Goal: Download file/media

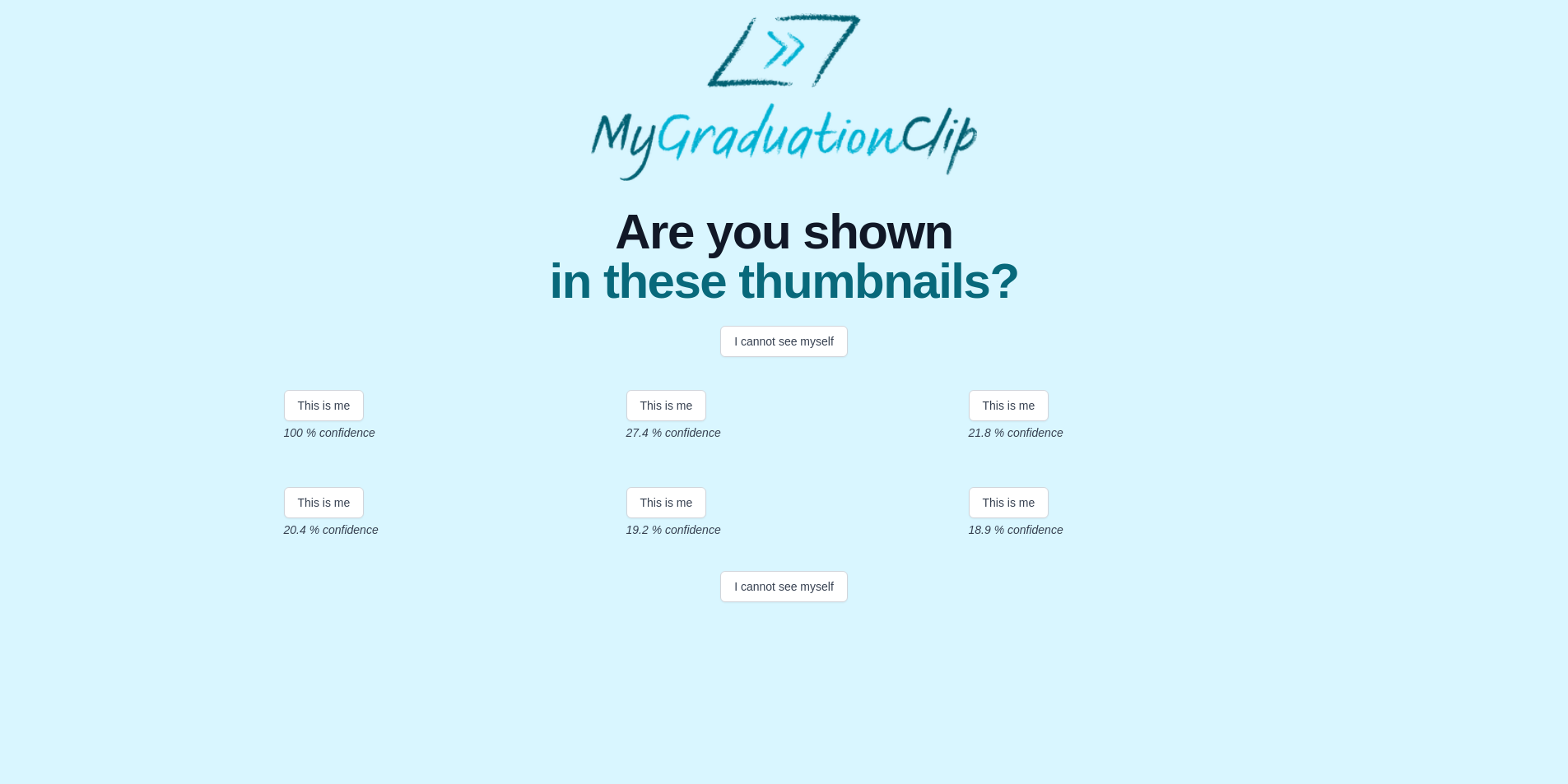
scroll to position [82, 0]
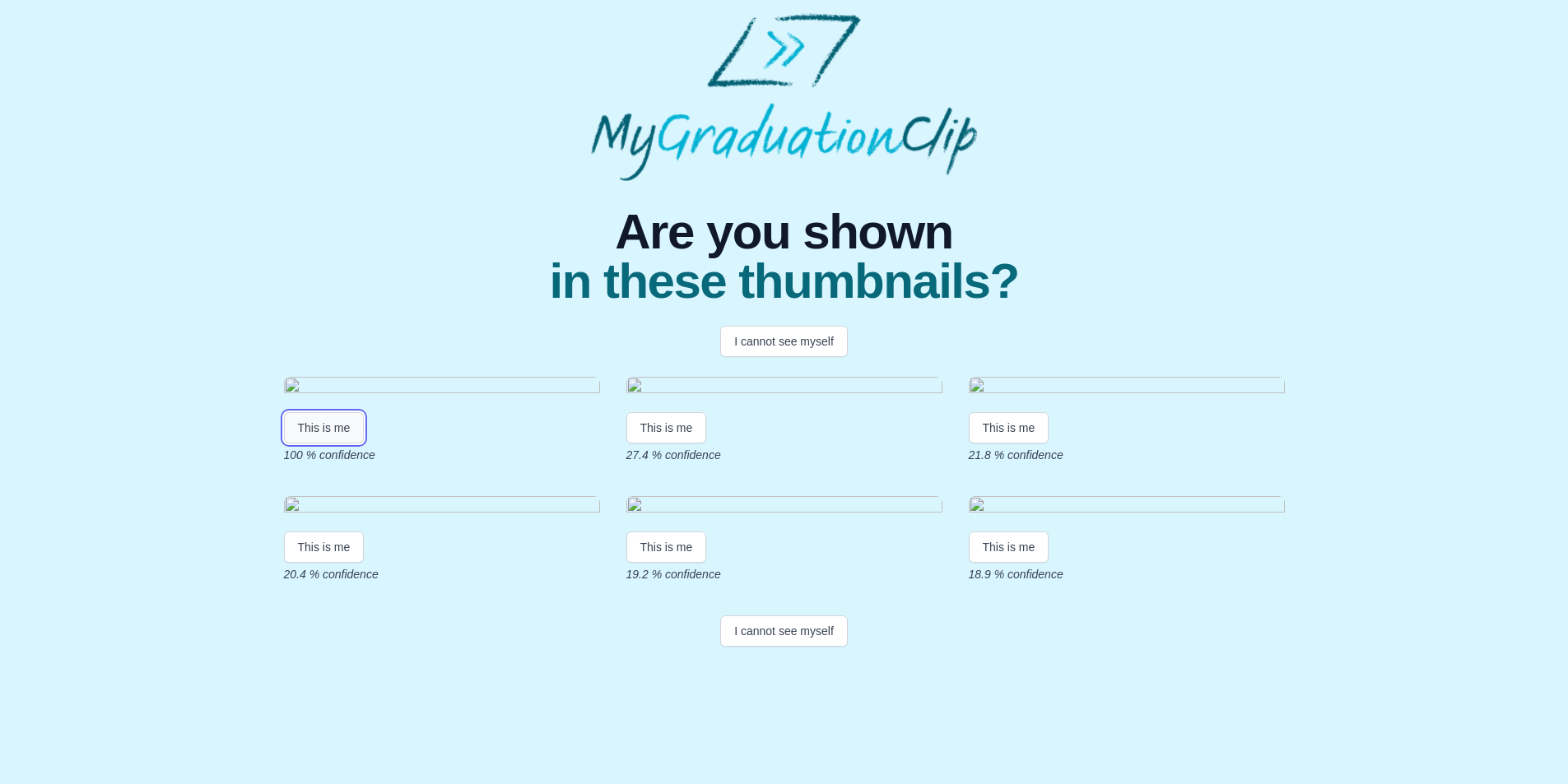
click at [334, 443] on button "This is me" at bounding box center [324, 428] width 81 height 32
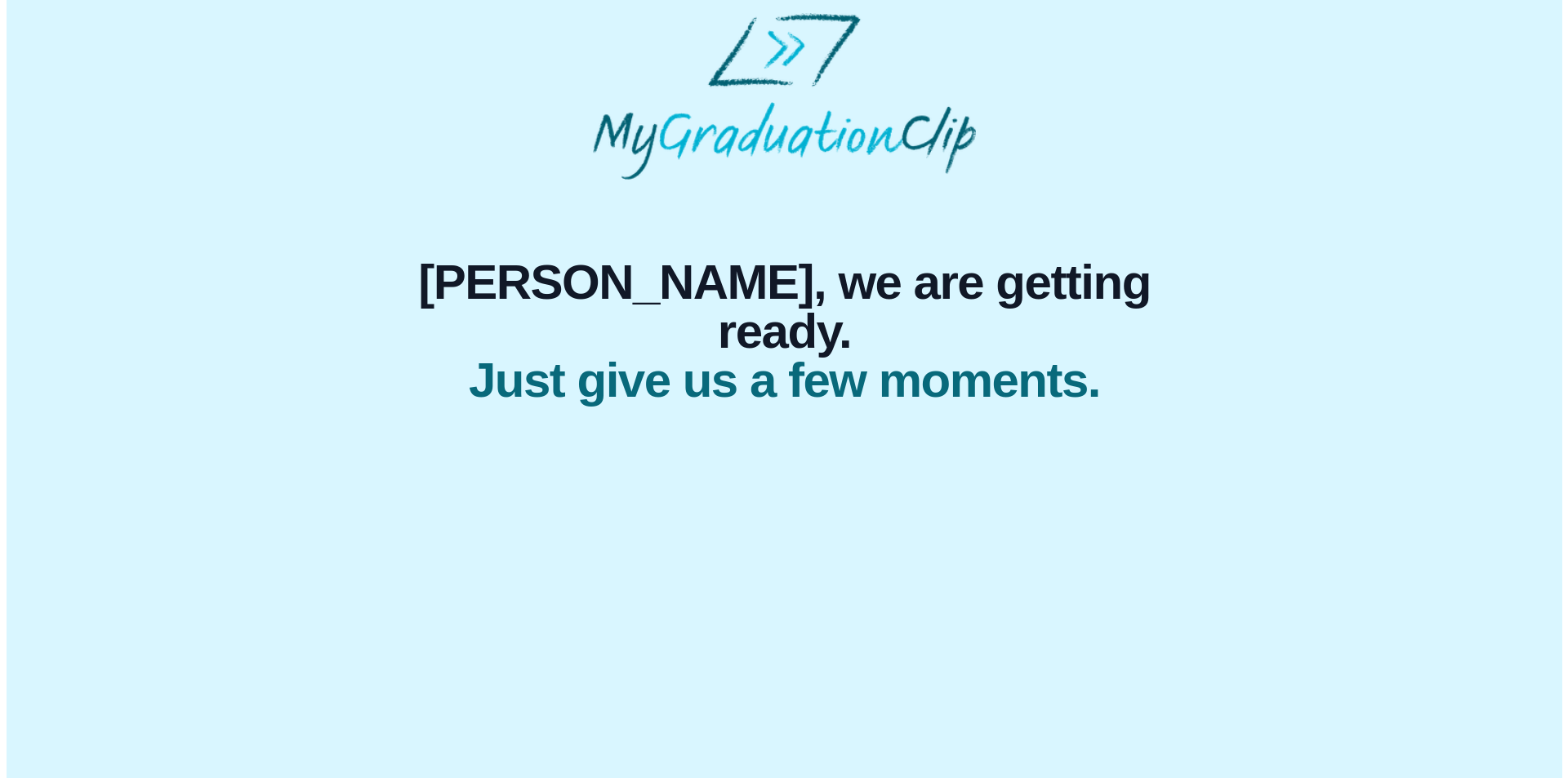
scroll to position [0, 0]
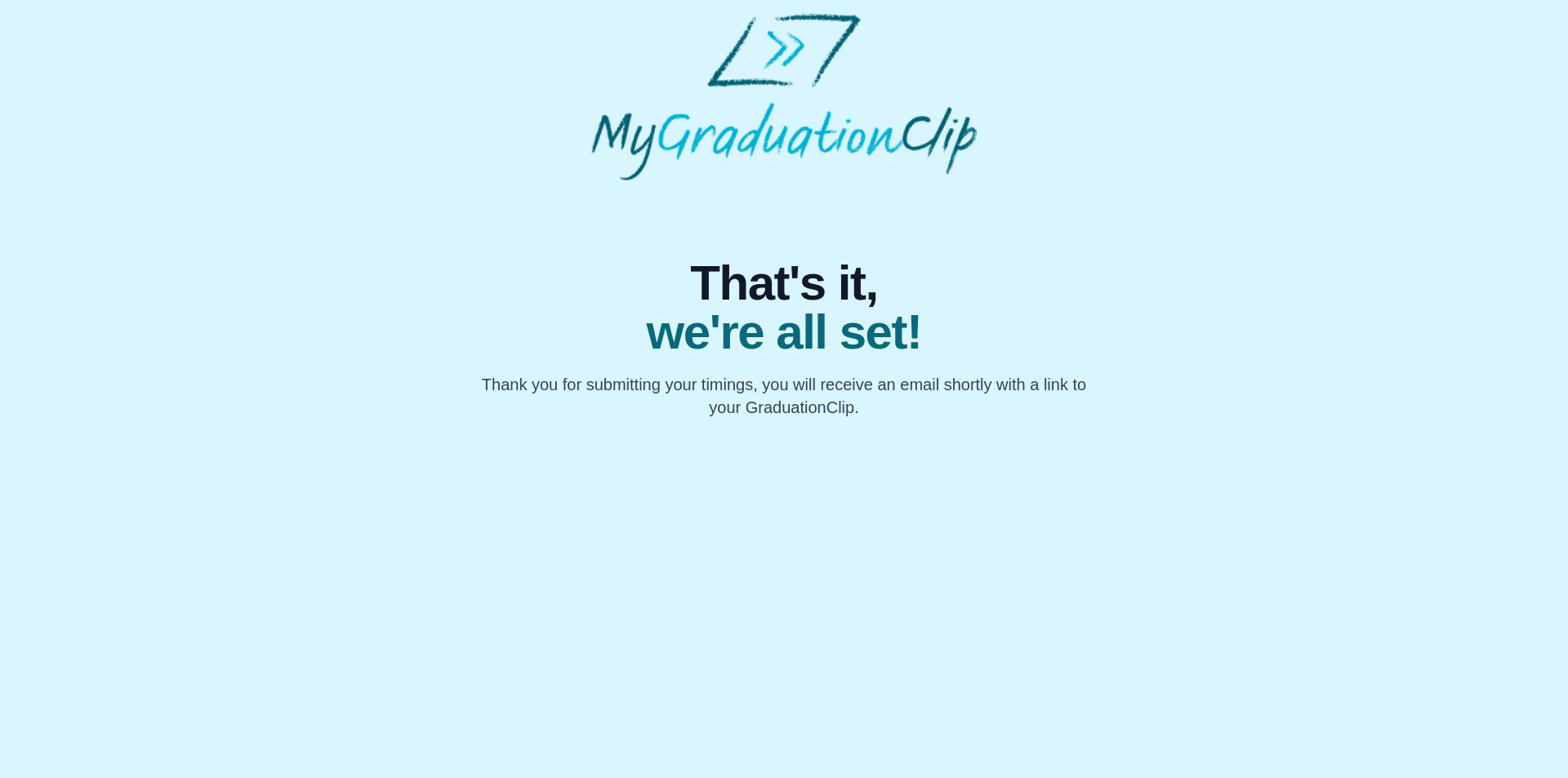
click at [0, 204] on body "That's it, we're all set! Thank you for submitting your timings, you will recei…" at bounding box center [784, 216] width 1568 height 431
drag, startPoint x: 760, startPoint y: 387, endPoint x: 1026, endPoint y: 406, distance: 266.7
click at [1026, 406] on p "Thank you for submitting your timings, you will receive an email shortly with a…" at bounding box center [784, 396] width 627 height 45
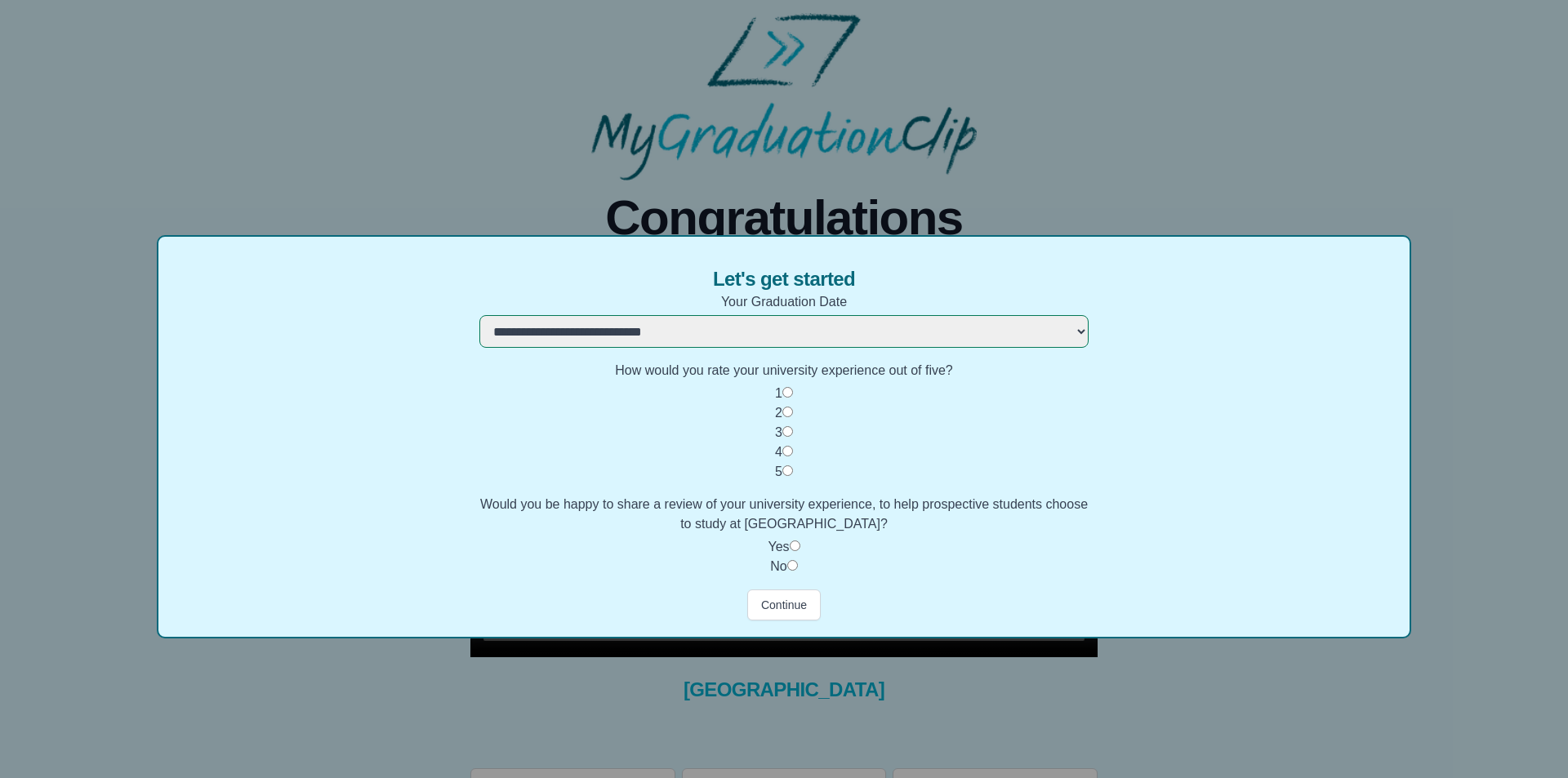
select select "**********"
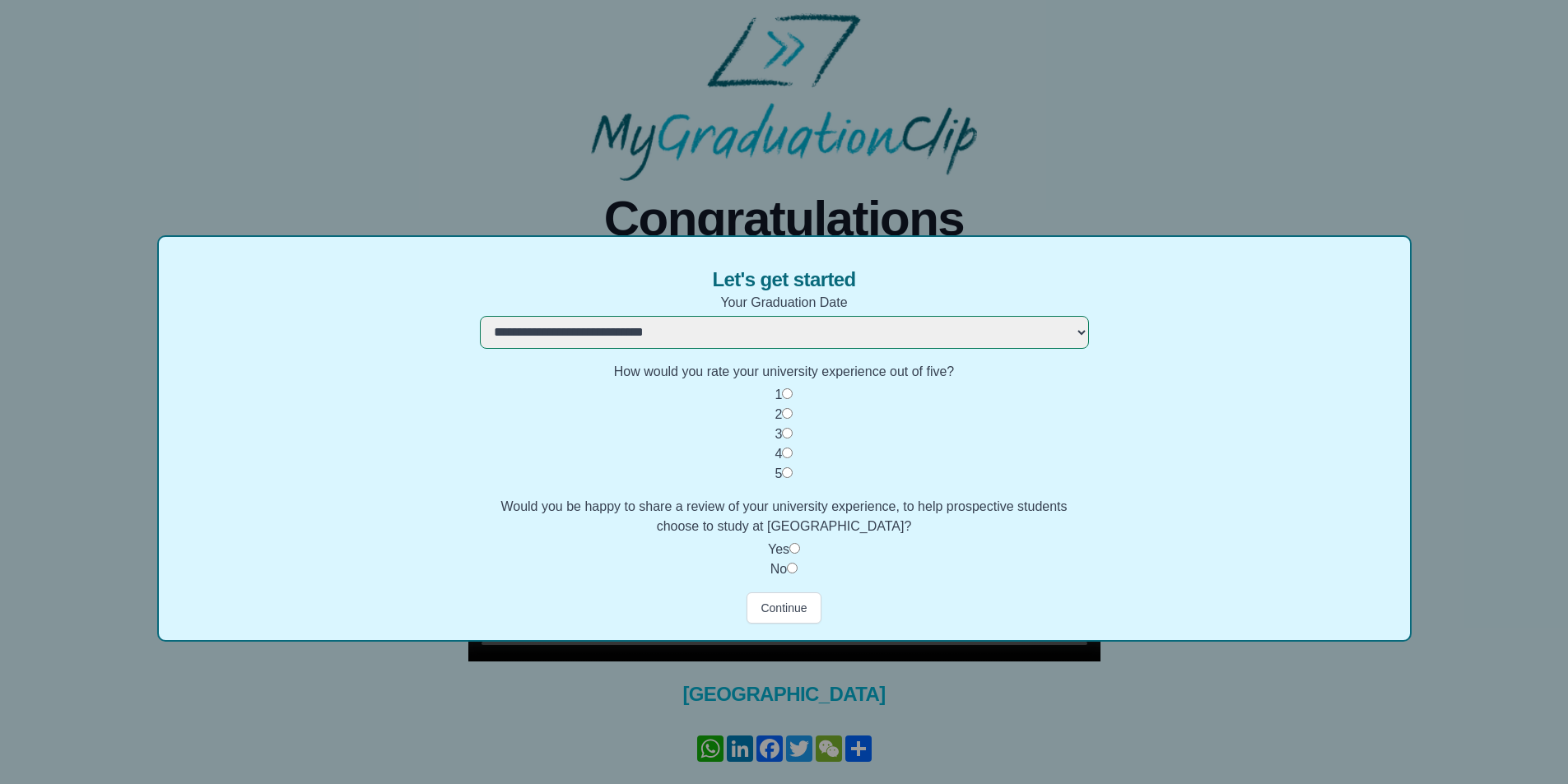
click at [791, 560] on div "No" at bounding box center [784, 569] width 609 height 19
click at [779, 611] on button "Continue" at bounding box center [784, 608] width 74 height 32
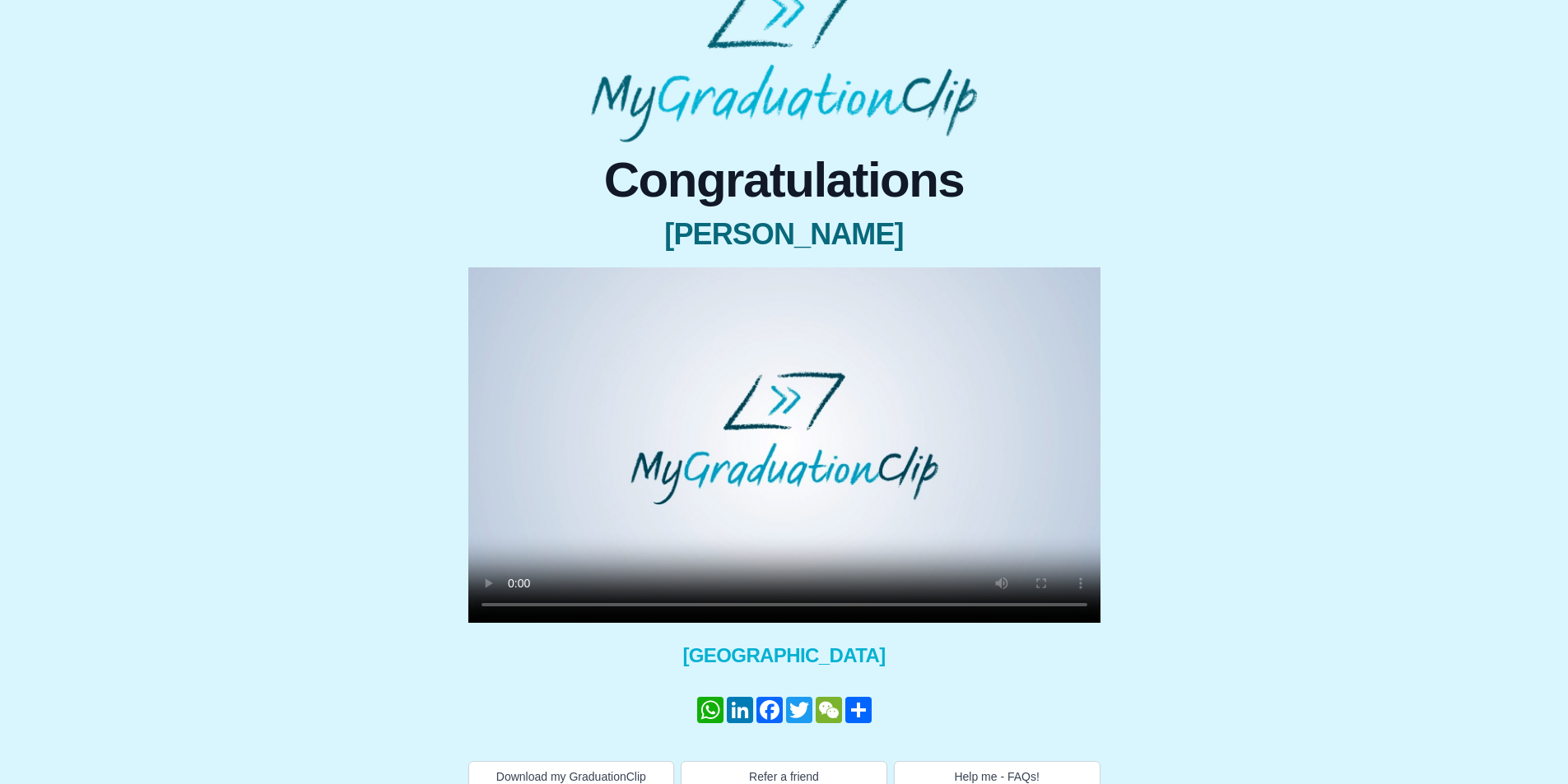
scroll to position [60, 0]
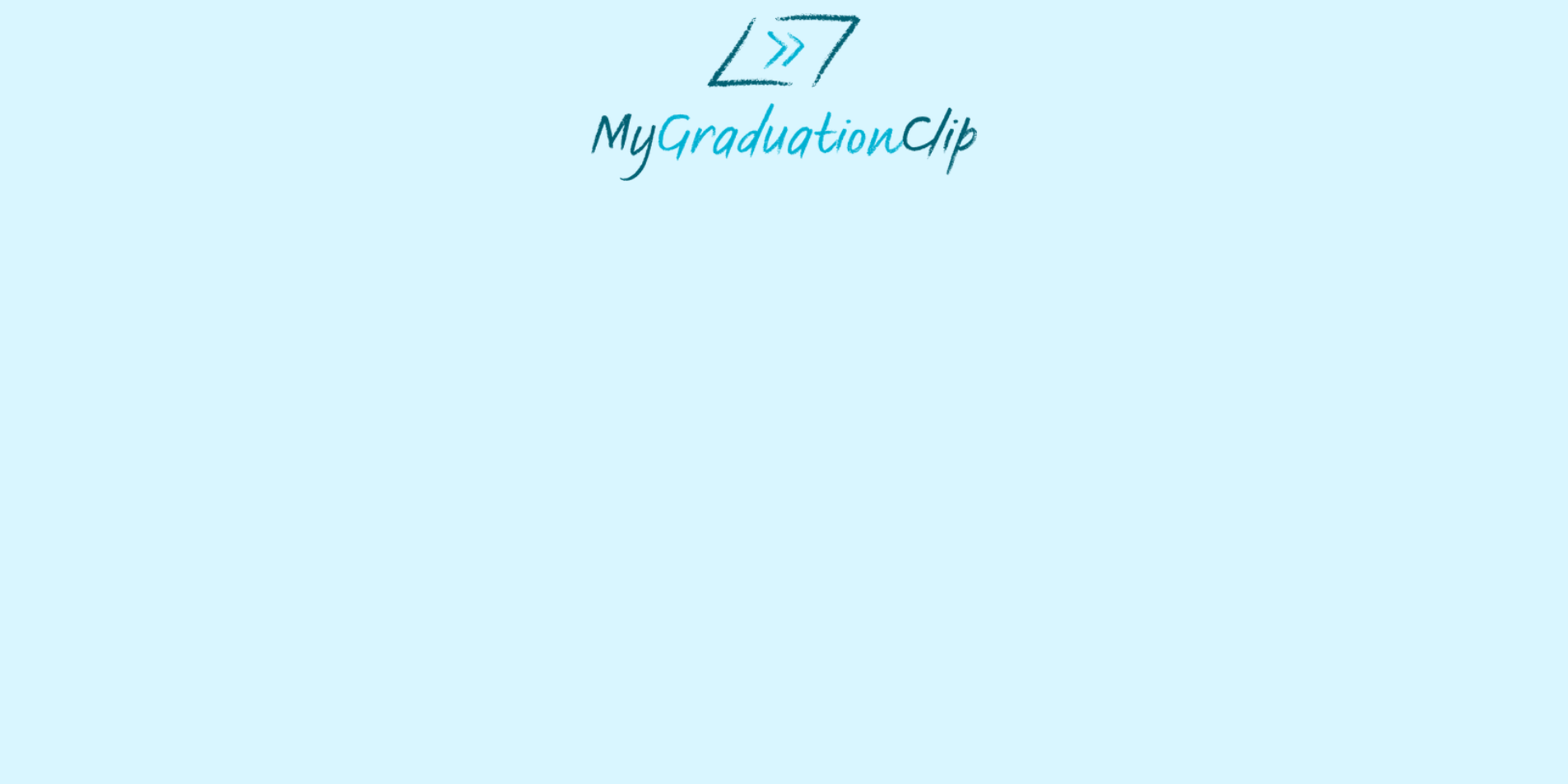
select select "**********"
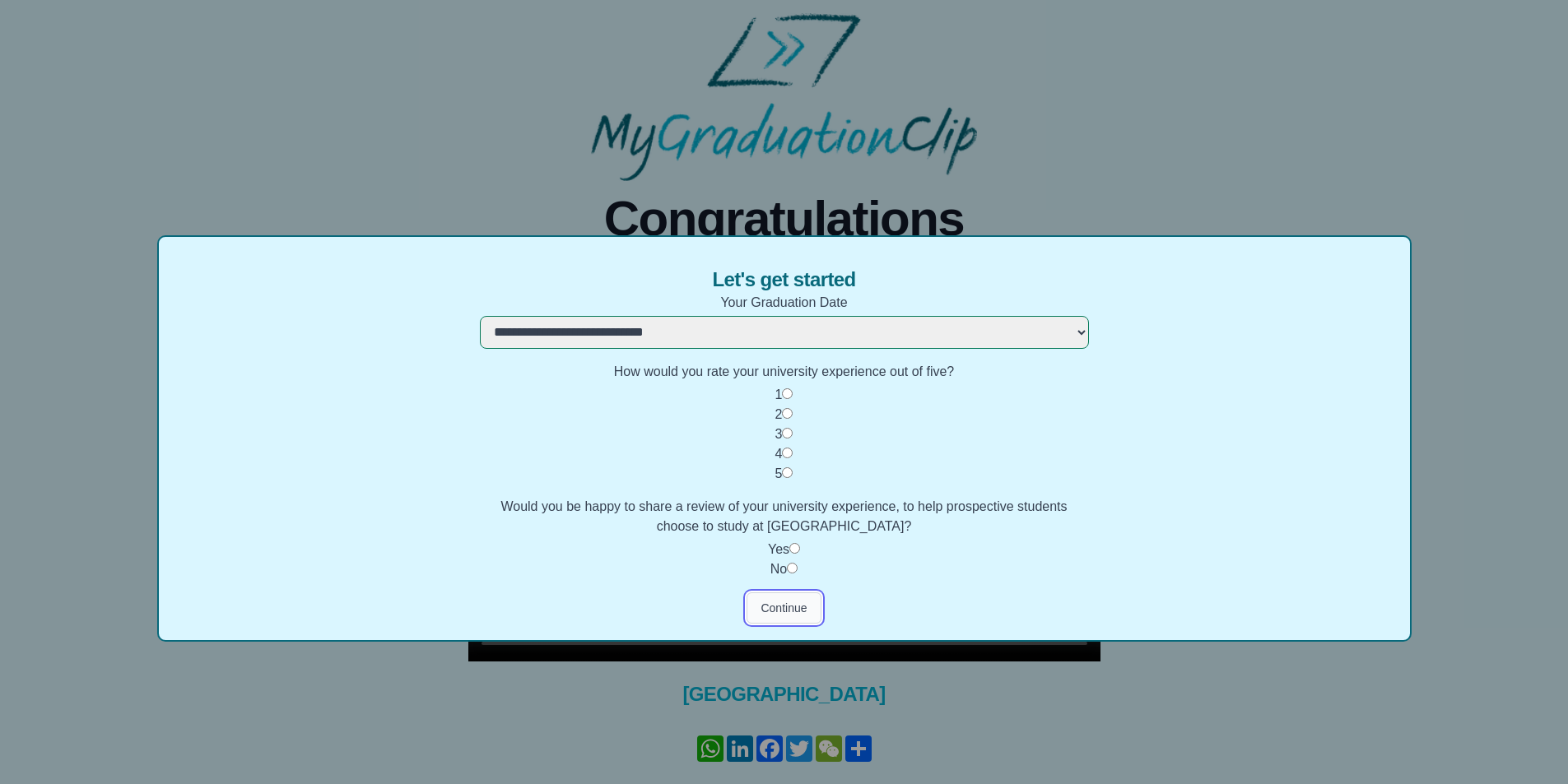
click at [790, 598] on button "Continue" at bounding box center [784, 608] width 74 height 32
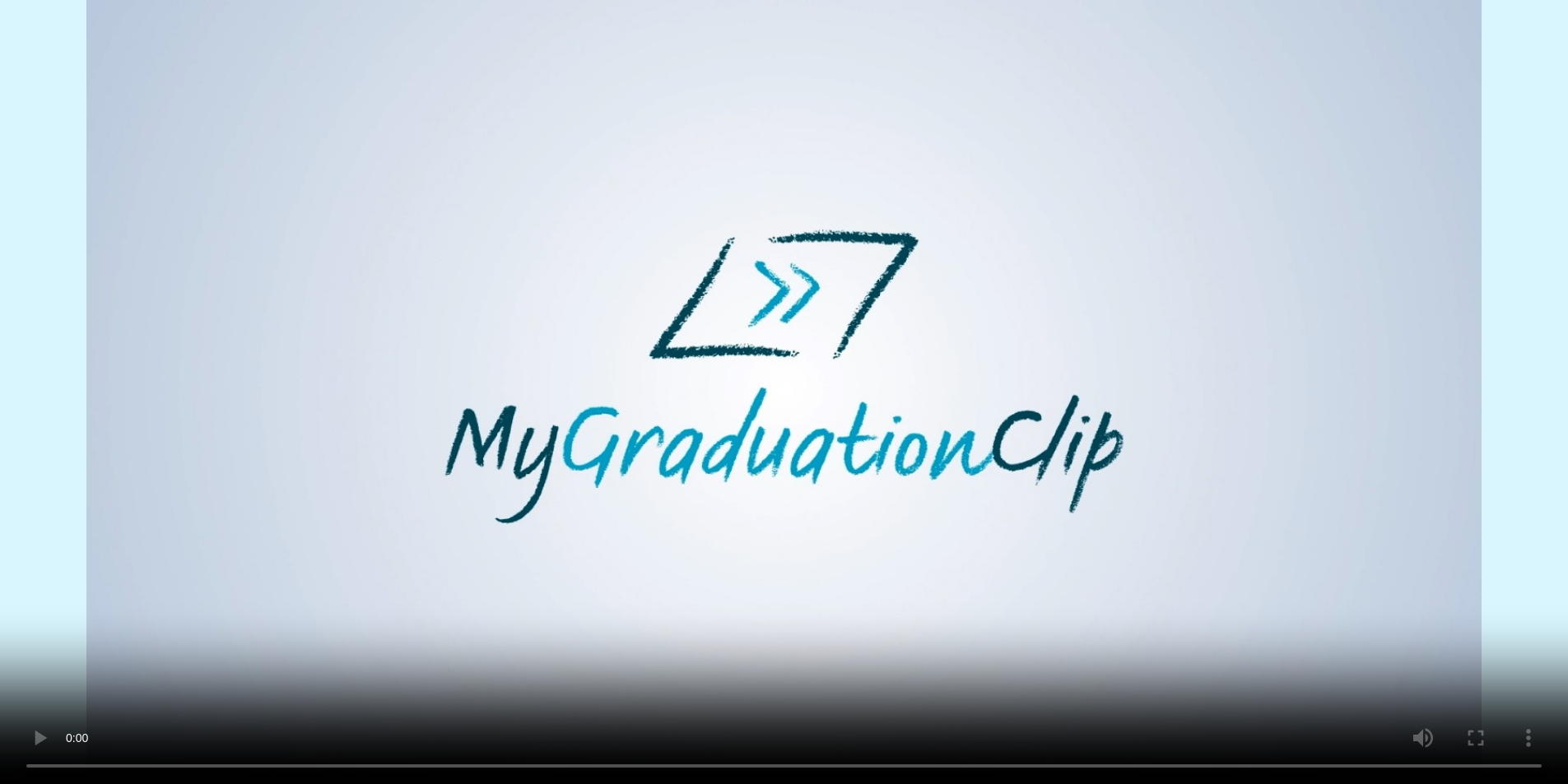
scroll to position [60, 0]
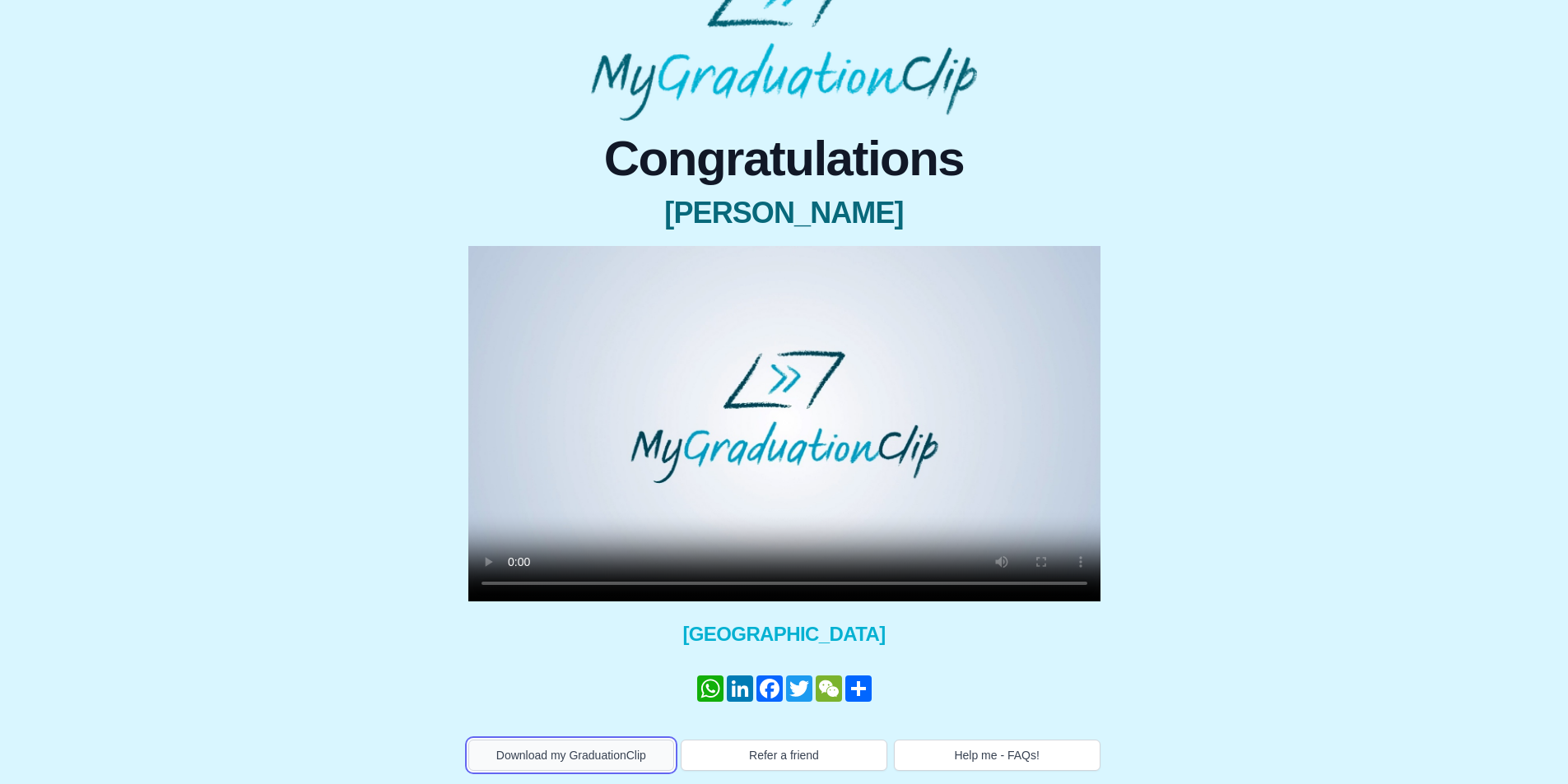
click at [614, 749] on button "Download my GraduationClip" at bounding box center [571, 755] width 207 height 32
